Goal: Information Seeking & Learning: Learn about a topic

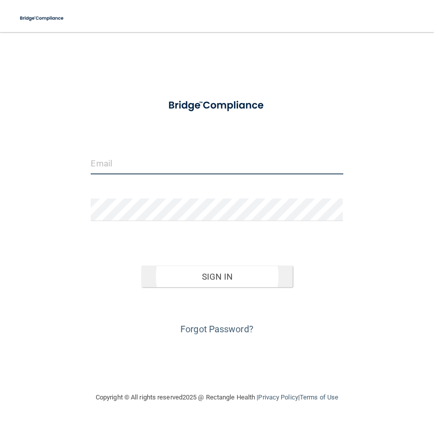
type input "[PERSON_NAME][EMAIL_ADDRESS][DOMAIN_NAME]"
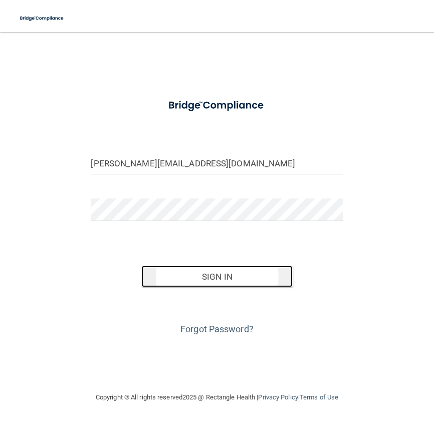
click at [255, 279] on button "Sign In" at bounding box center [216, 277] width 151 height 22
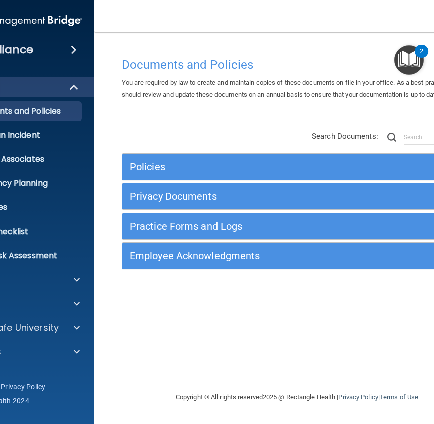
click at [267, 109] on div "Documents and Policies You are required by law to create and maintain copies of…" at bounding box center [297, 221] width 366 height 339
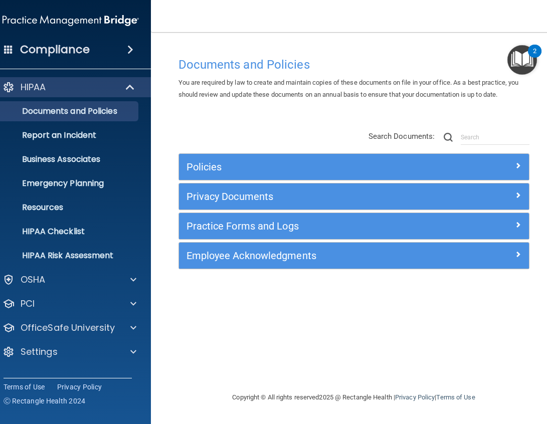
click at [434, 61] on img "Open Resource Center, 2 new notifications" at bounding box center [522, 60] width 30 height 30
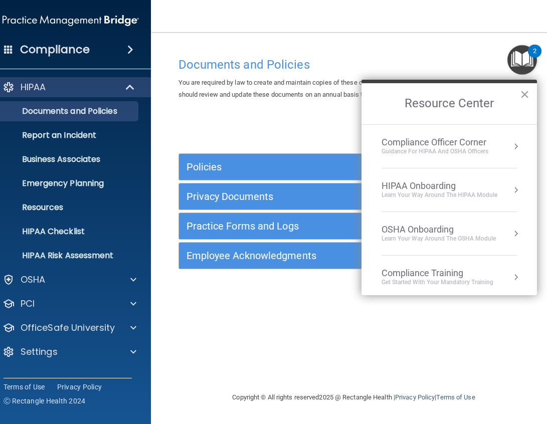
click at [265, 348] on div "Documents and Policies You are required by law to create and maintain copies of…" at bounding box center [354, 221] width 366 height 339
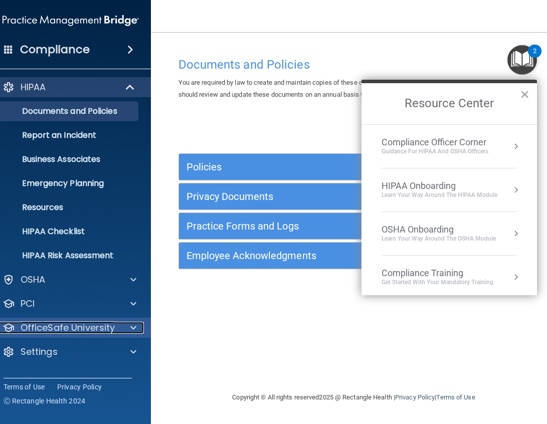
click at [81, 324] on p "OfficeSafe University" at bounding box center [68, 328] width 95 height 12
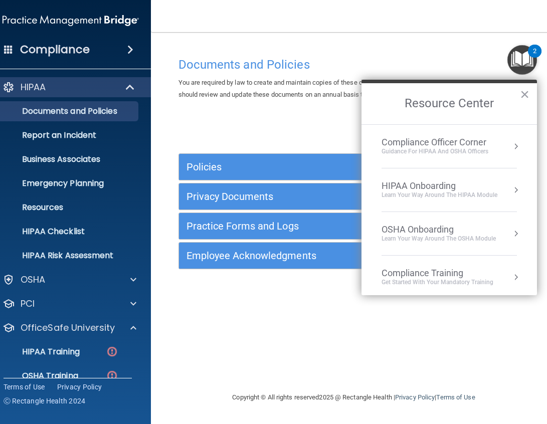
click at [315, 292] on div "Documents and Policies You are required by law to create and maintain copies of…" at bounding box center [354, 221] width 366 height 339
click at [308, 289] on div "Documents and Policies You are required by law to create and maintain copies of…" at bounding box center [354, 221] width 366 height 339
click at [223, 328] on div "Documents and Policies You are required by law to create and maintain copies of…" at bounding box center [354, 221] width 366 height 339
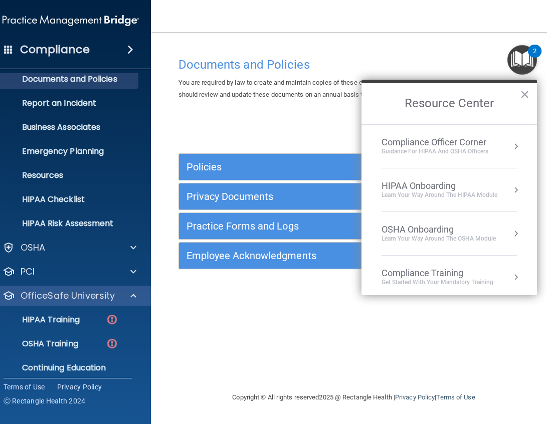
scroll to position [50, 0]
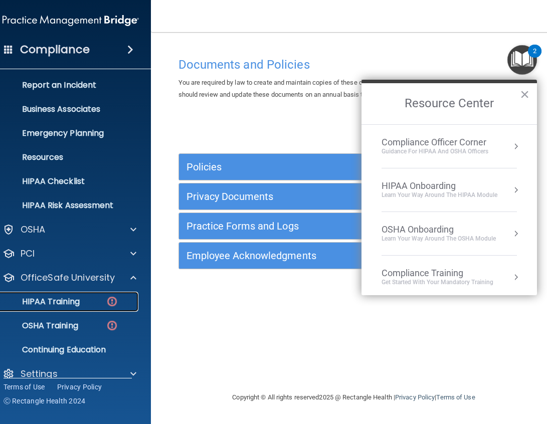
click at [79, 308] on link "HIPAA Training" at bounding box center [59, 302] width 158 height 20
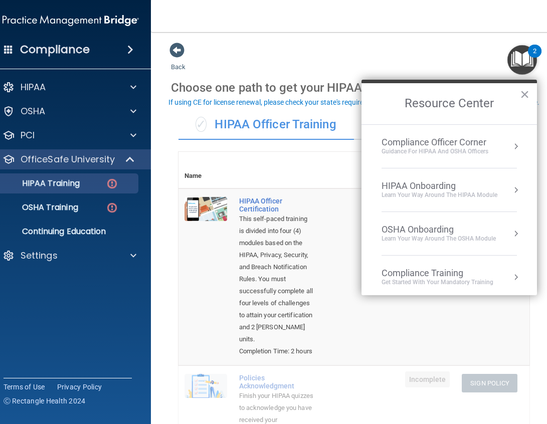
click at [272, 161] on th at bounding box center [298, 170] width 131 height 37
click at [434, 90] on button "×" at bounding box center [525, 94] width 10 height 16
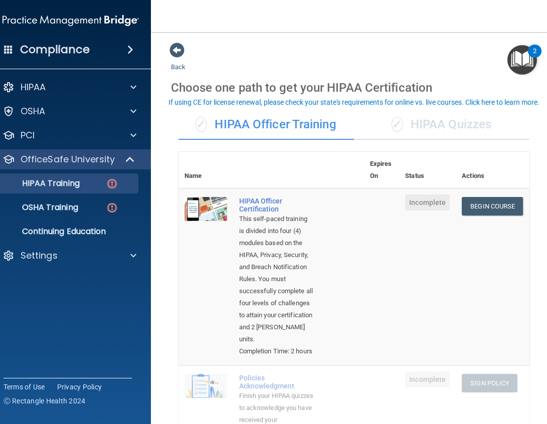
click at [287, 169] on th at bounding box center [298, 170] width 131 height 37
click at [434, 208] on link "Begin Course" at bounding box center [492, 206] width 61 height 19
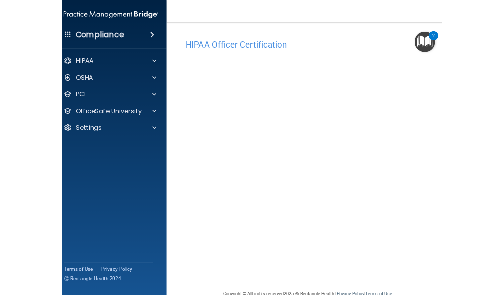
scroll to position [23, 0]
